Goal: Navigation & Orientation: Find specific page/section

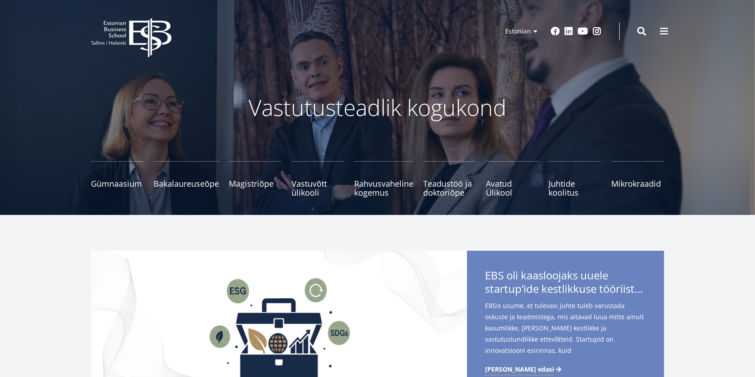
click at [123, 31] on icon "EBS Logo Created with Sketch." at bounding box center [131, 38] width 81 height 40
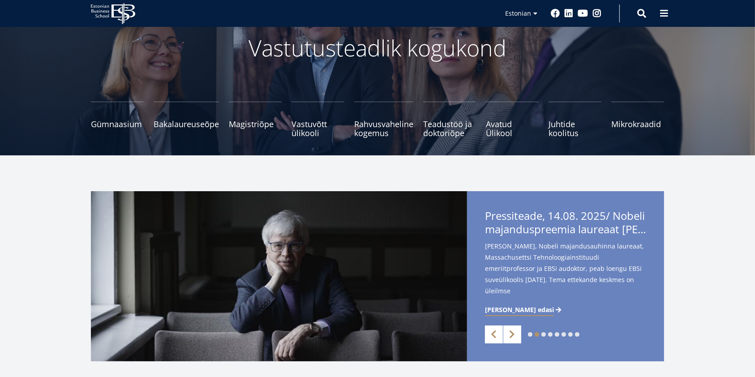
click at [530, 335] on link "1" at bounding box center [530, 334] width 4 height 4
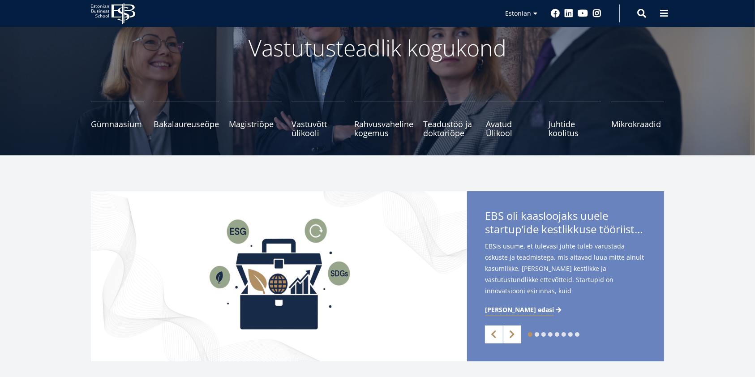
click at [509, 308] on span "Loe edasi" at bounding box center [519, 309] width 69 height 9
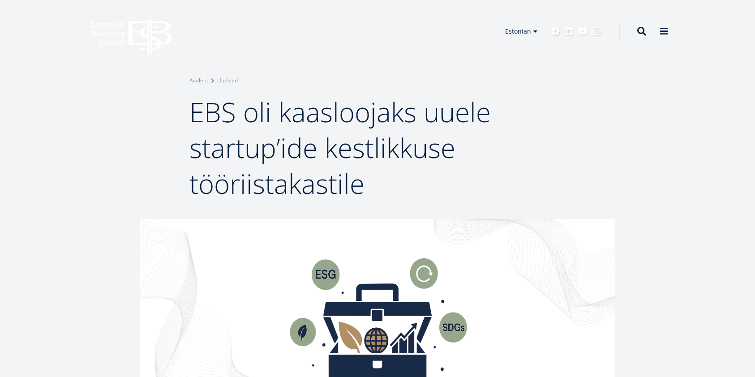
click at [148, 30] on icon at bounding box center [131, 37] width 81 height 39
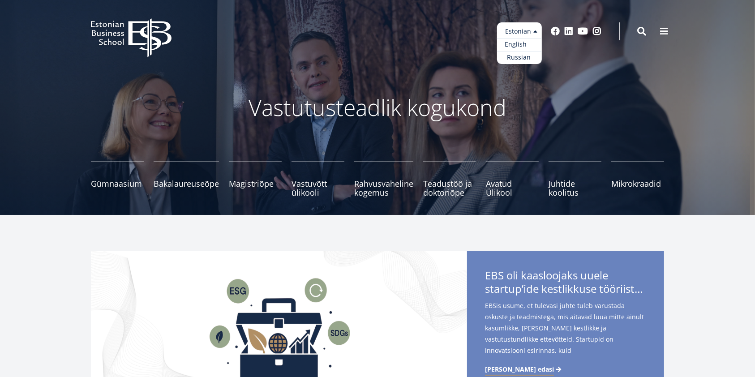
click at [522, 44] on link "English" at bounding box center [519, 44] width 45 height 13
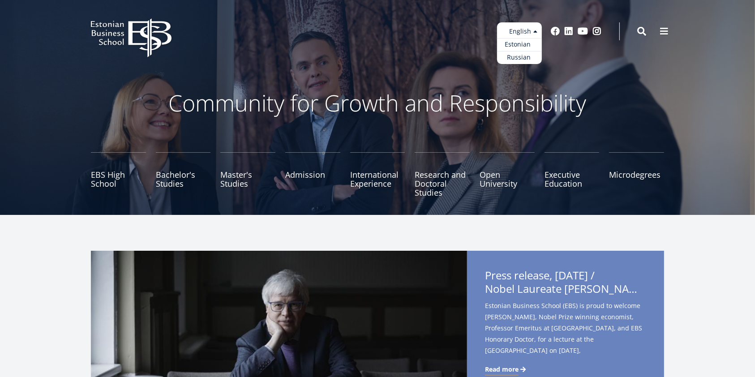
click at [522, 44] on link "Estonian" at bounding box center [519, 44] width 45 height 13
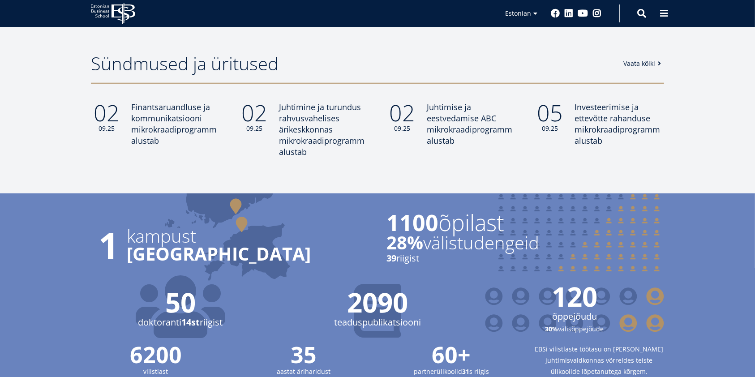
scroll to position [716, 0]
